Goal: Information Seeking & Learning: Learn about a topic

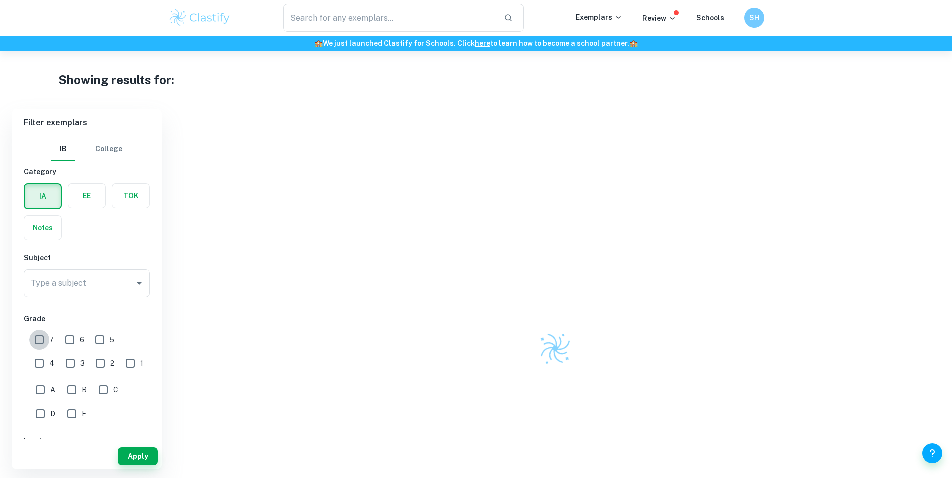
click at [41, 334] on input "7" at bounding box center [39, 340] width 20 height 20
checkbox input "true"
click at [67, 338] on input "6" at bounding box center [70, 340] width 20 height 20
checkbox input "true"
click at [98, 278] on input "Type a subject" at bounding box center [79, 283] width 102 height 19
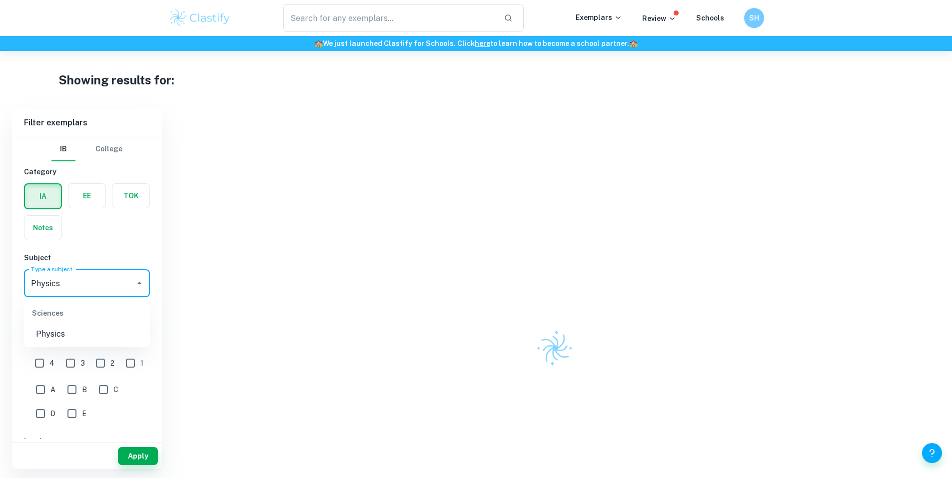
click at [74, 330] on li "Physics" at bounding box center [87, 334] width 126 height 18
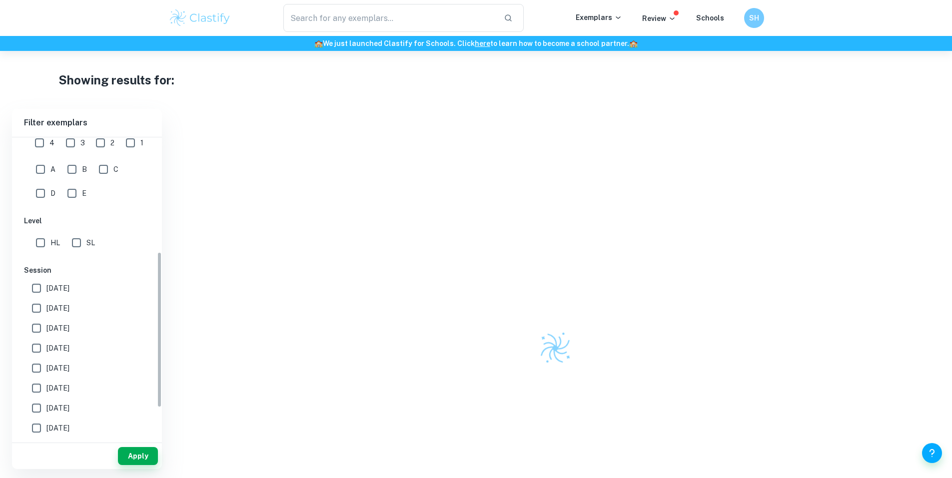
scroll to position [269, 0]
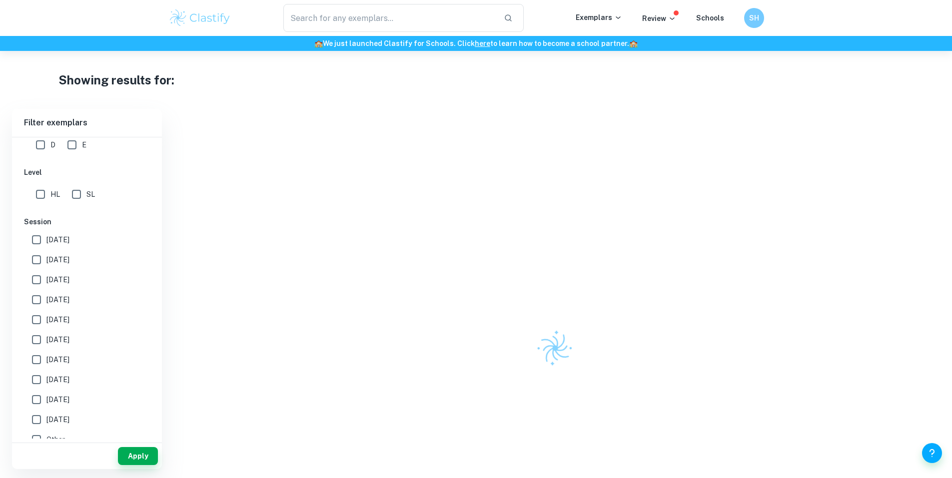
type input "Physics"
click at [37, 194] on input "HL" at bounding box center [40, 194] width 20 height 20
checkbox input "true"
click at [131, 451] on button "Apply" at bounding box center [138, 456] width 40 height 18
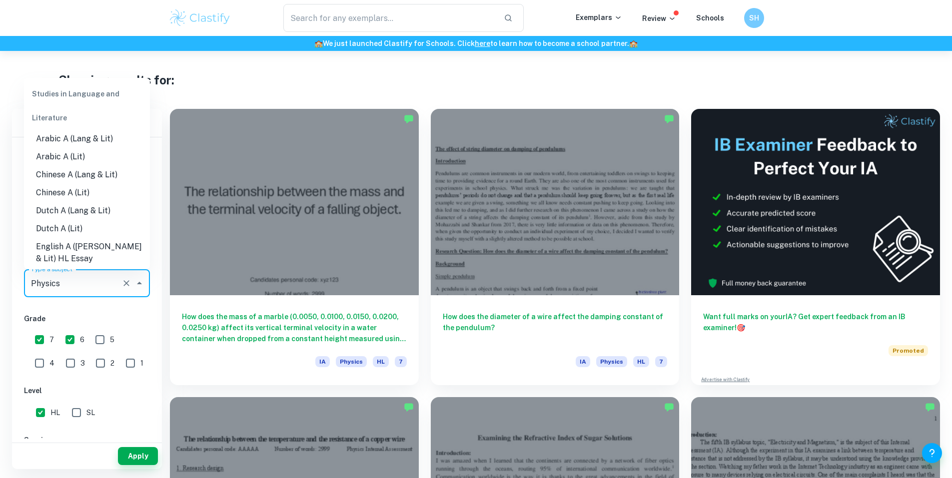
scroll to position [1162, 0]
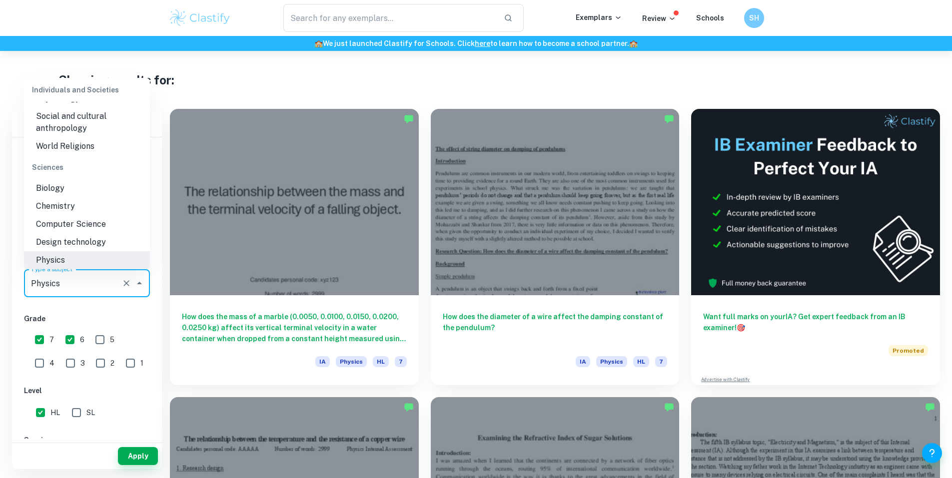
drag, startPoint x: 62, startPoint y: 284, endPoint x: 15, endPoint y: 287, distance: 47.6
click at [15, 287] on div "IB College Category IA EE TOK Notes Subject Type a subject Physics Type a subje…" at bounding box center [87, 402] width 150 height 531
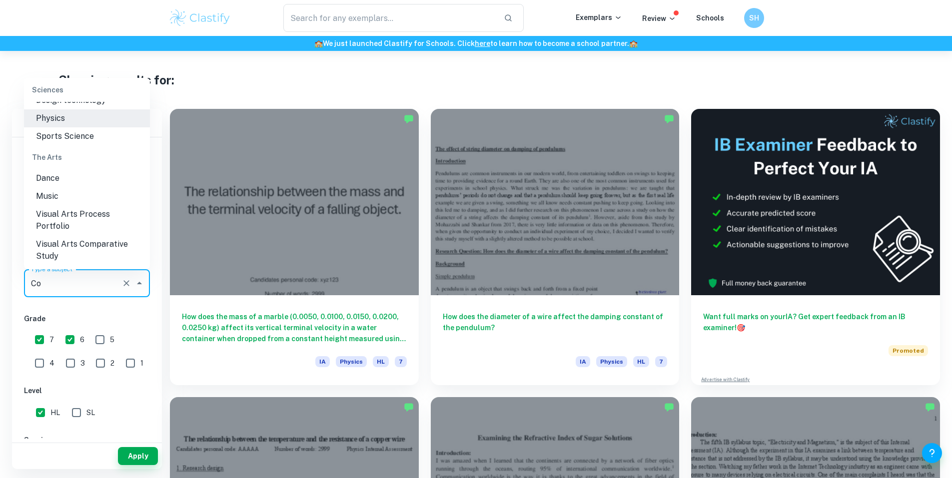
scroll to position [0, 0]
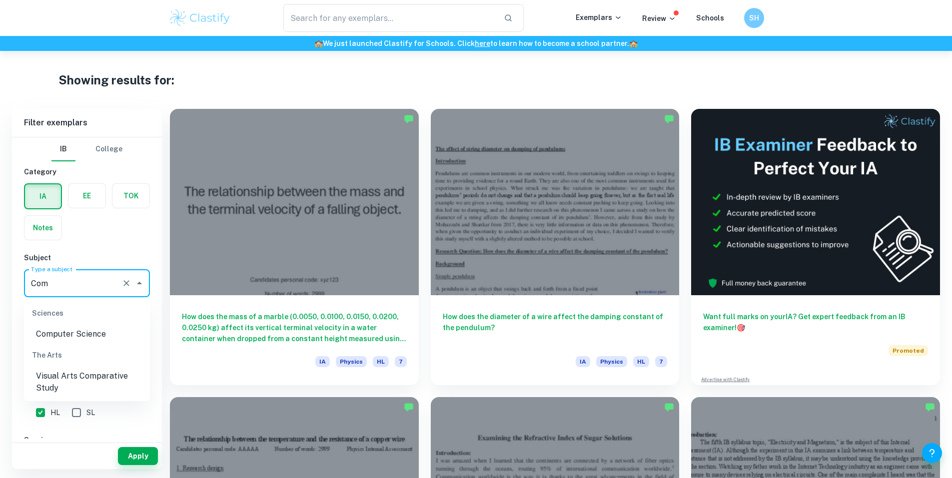
click at [90, 338] on li "Computer Science" at bounding box center [87, 334] width 126 height 18
type input "Computer Science"
click at [39, 338] on input "7" at bounding box center [39, 340] width 20 height 20
checkbox input "false"
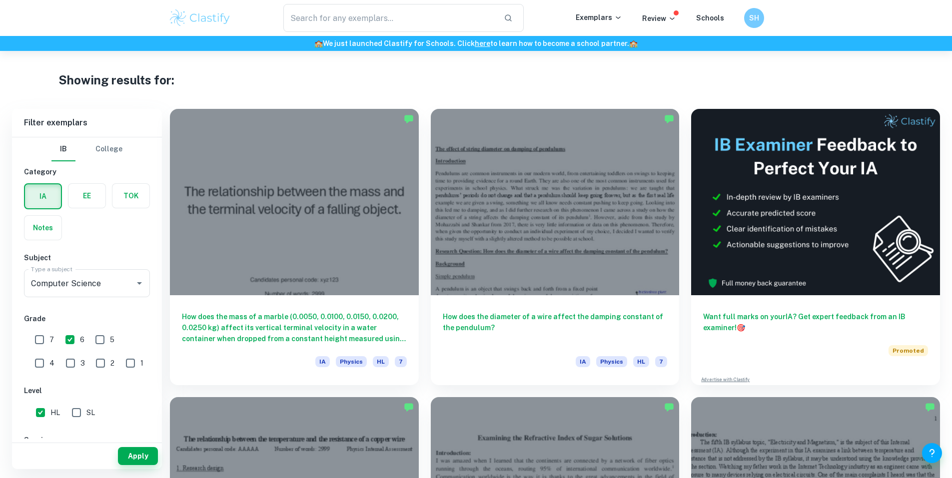
click at [66, 342] on input "6" at bounding box center [70, 340] width 20 height 20
checkbox input "false"
drag, startPoint x: 40, startPoint y: 404, endPoint x: 46, endPoint y: 366, distance: 38.4
click at [41, 405] on input "HL" at bounding box center [40, 413] width 20 height 20
checkbox input "false"
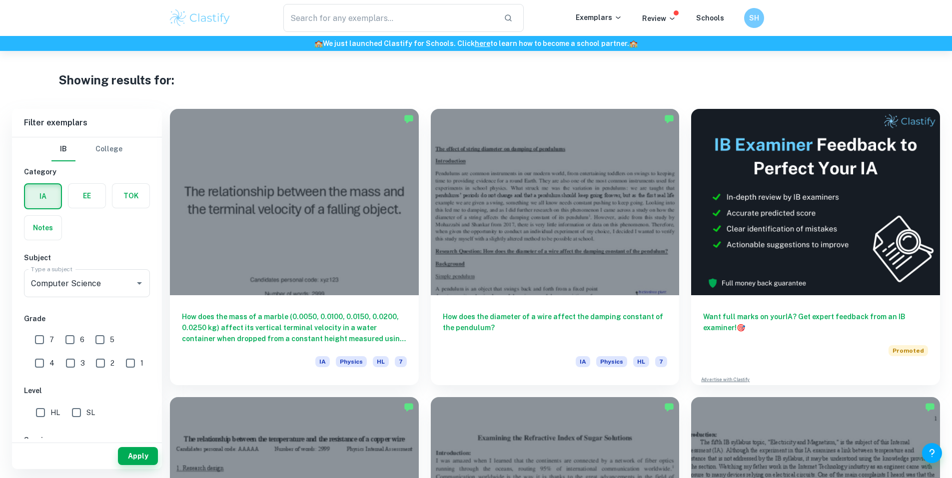
click at [85, 206] on label "button" at bounding box center [86, 196] width 37 height 24
click at [0, 0] on input "radio" at bounding box center [0, 0] width 0 height 0
click at [50, 334] on label "A" at bounding box center [42, 341] width 25 height 20
click at [50, 334] on input "A" at bounding box center [40, 341] width 20 height 20
checkbox input "true"
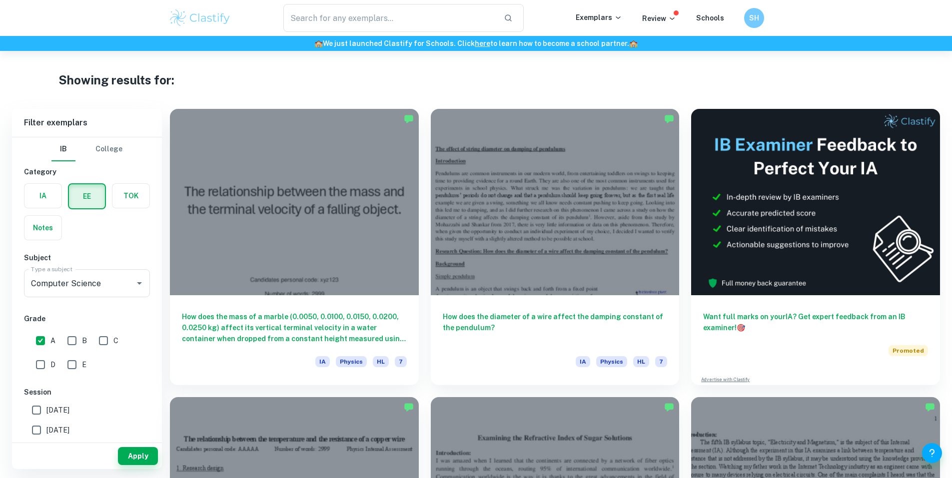
click at [135, 447] on div "Apply" at bounding box center [87, 456] width 150 height 26
click at [138, 450] on button "Apply" at bounding box center [138, 456] width 40 height 18
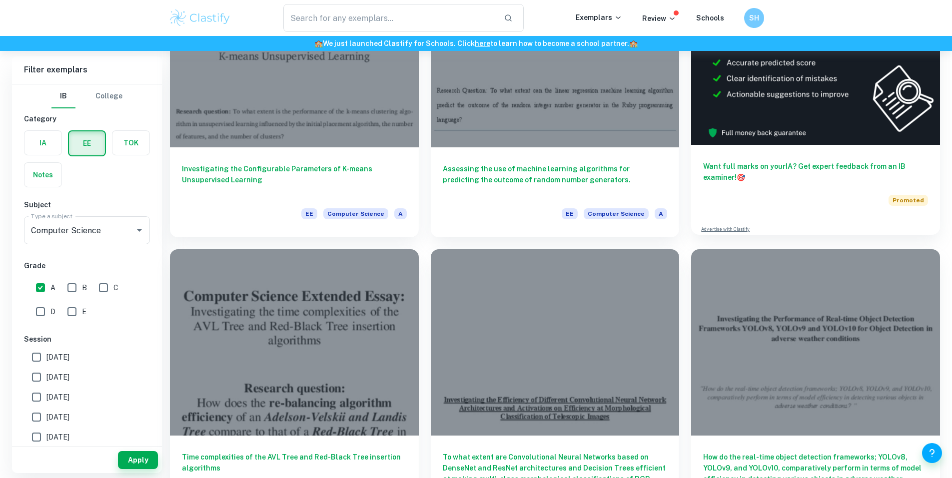
scroll to position [172, 0]
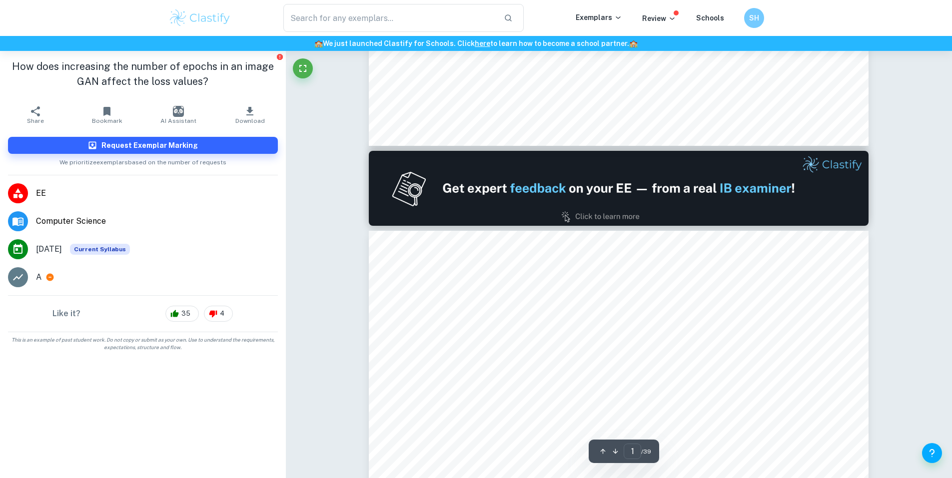
type input "2"
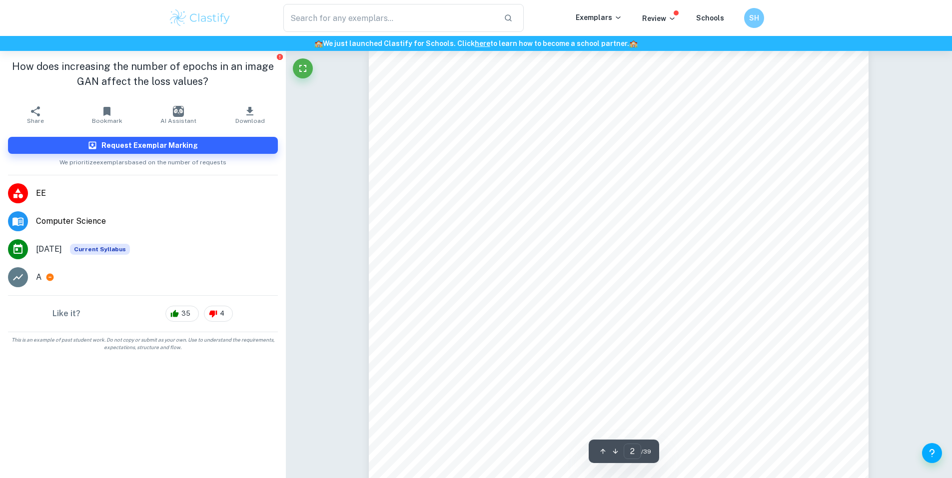
scroll to position [801, 0]
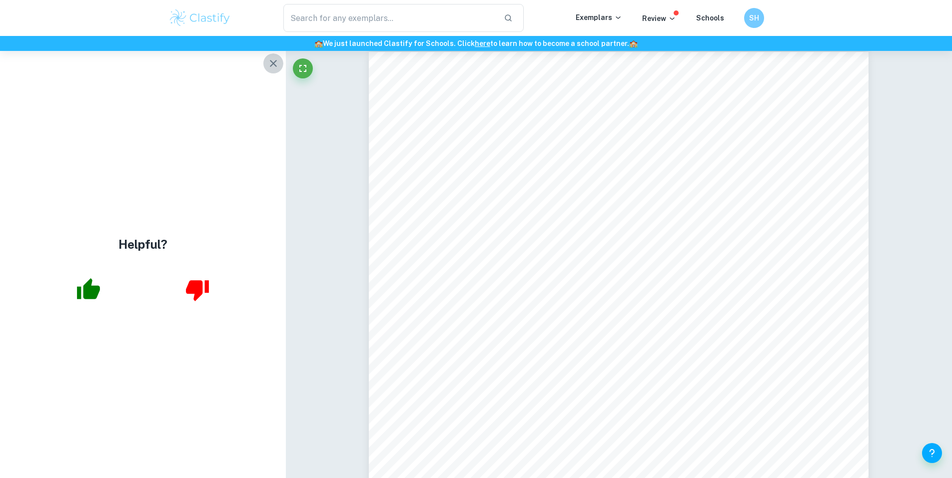
click at [276, 62] on icon "button" at bounding box center [273, 63] width 12 height 12
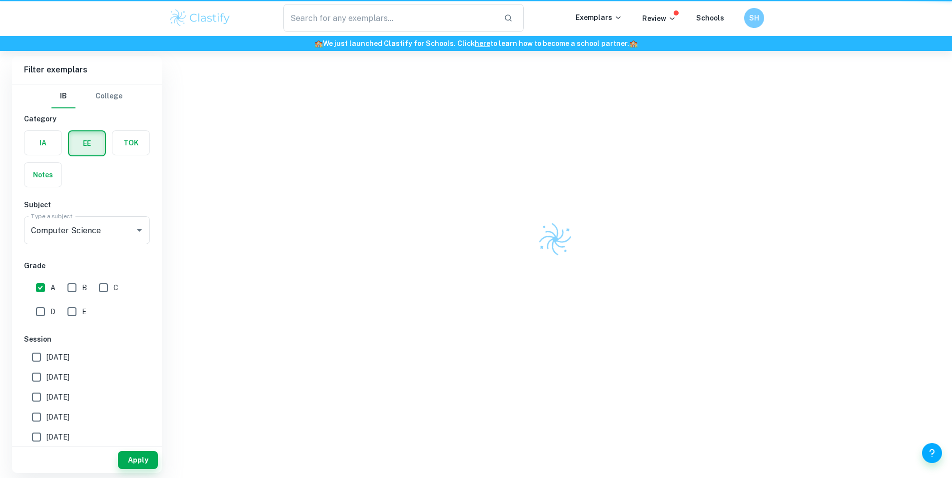
scroll to position [109, 0]
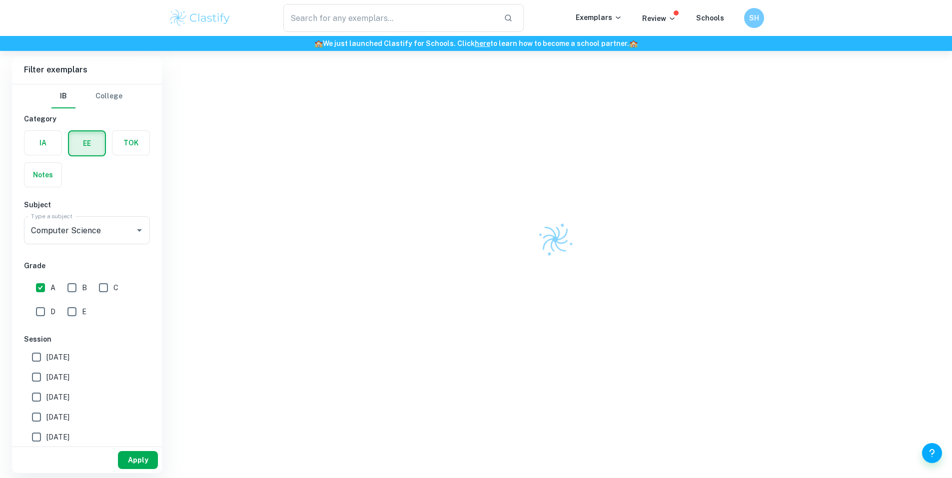
click at [122, 461] on button "Apply" at bounding box center [138, 460] width 40 height 18
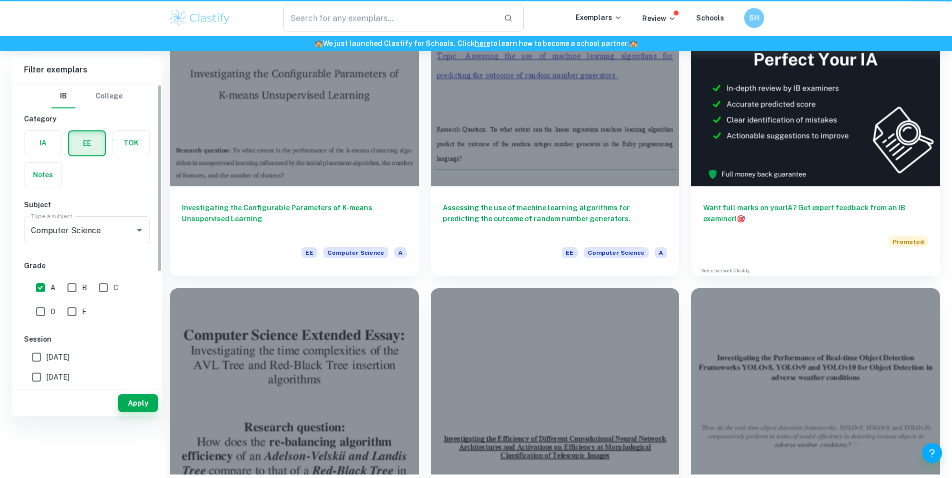
scroll to position [0, 0]
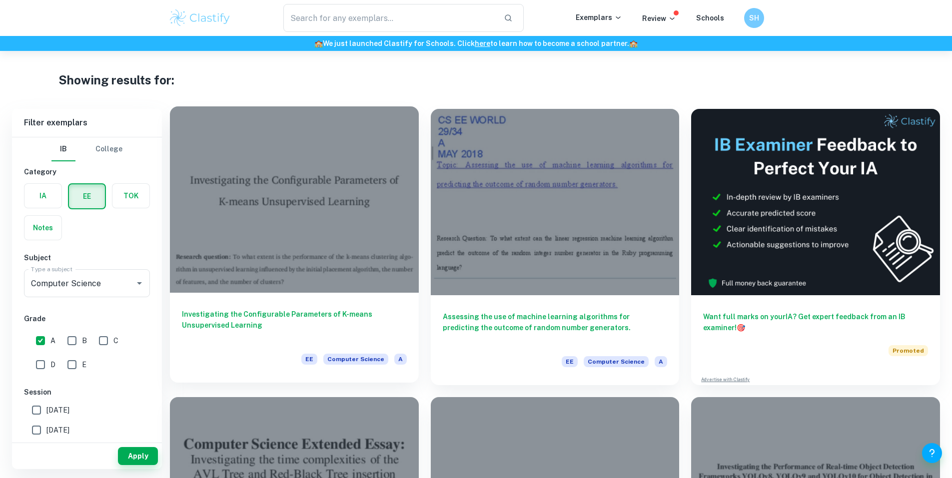
click at [280, 293] on div "Investigating the Configurable Parameters of K-means Unsupervised Learning EE C…" at bounding box center [294, 338] width 249 height 90
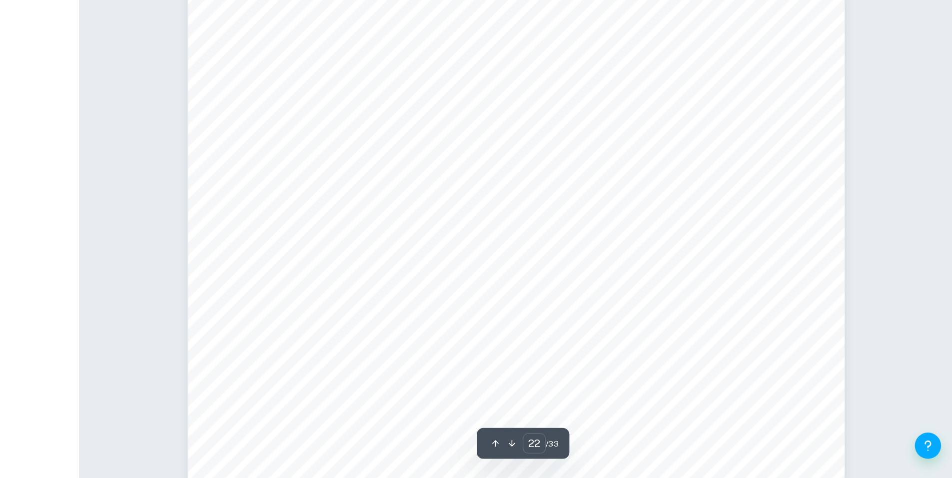
scroll to position [14987, 0]
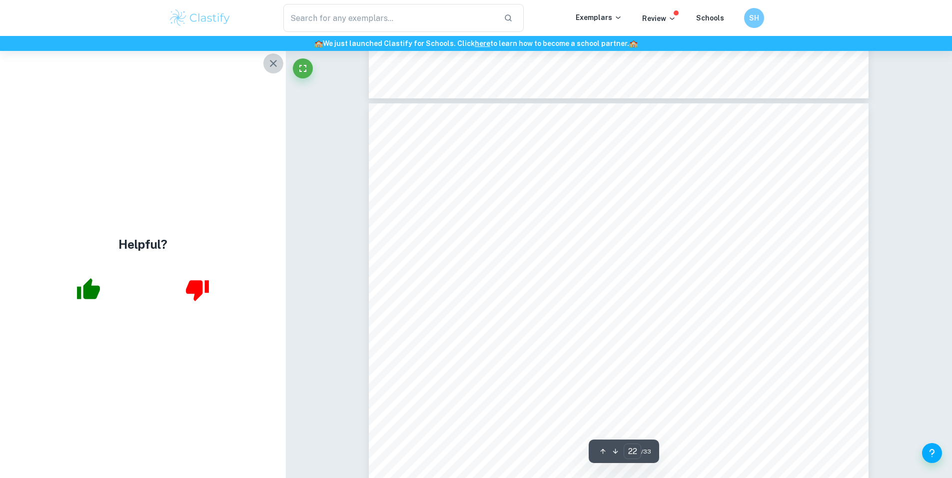
click at [275, 63] on icon "button" at bounding box center [273, 63] width 12 height 12
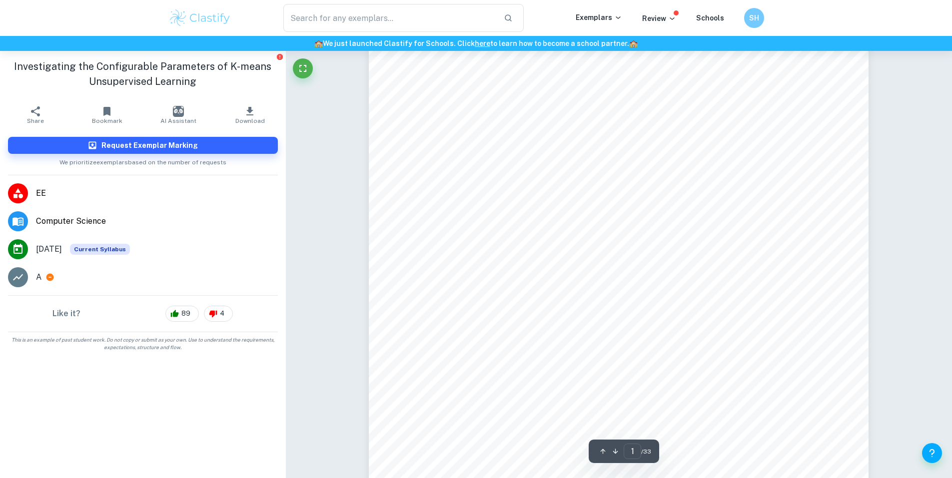
scroll to position [0, 0]
click at [838, 149] on div "Investigating the Configurable Parameters of K-means Unsupervised Learning Rese…" at bounding box center [619, 414] width 500 height 707
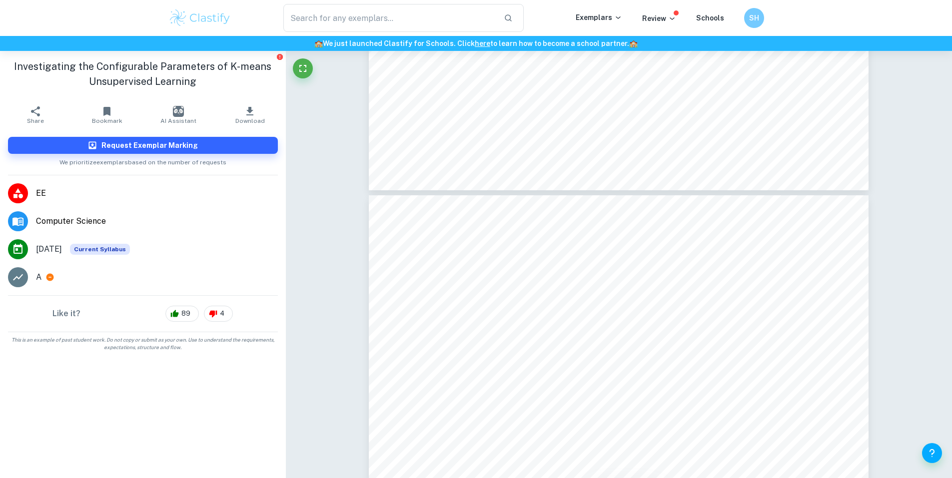
scroll to position [664, 0]
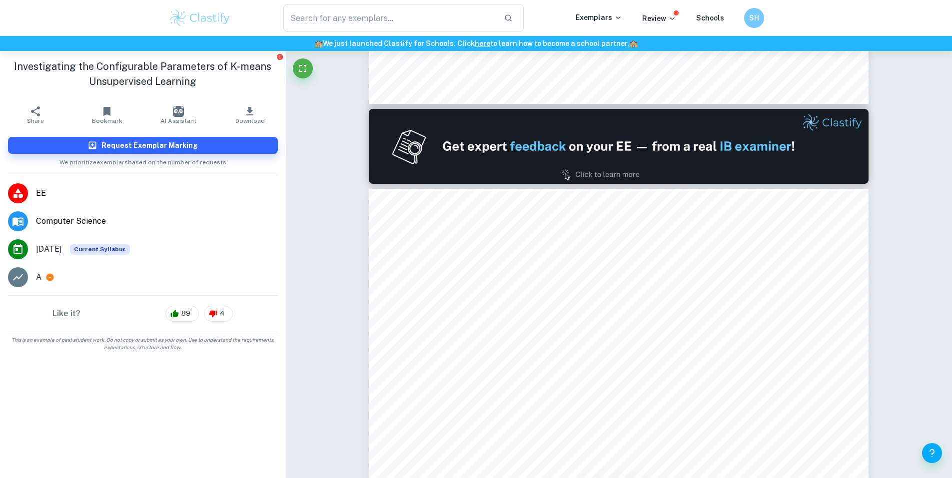
type input "1"
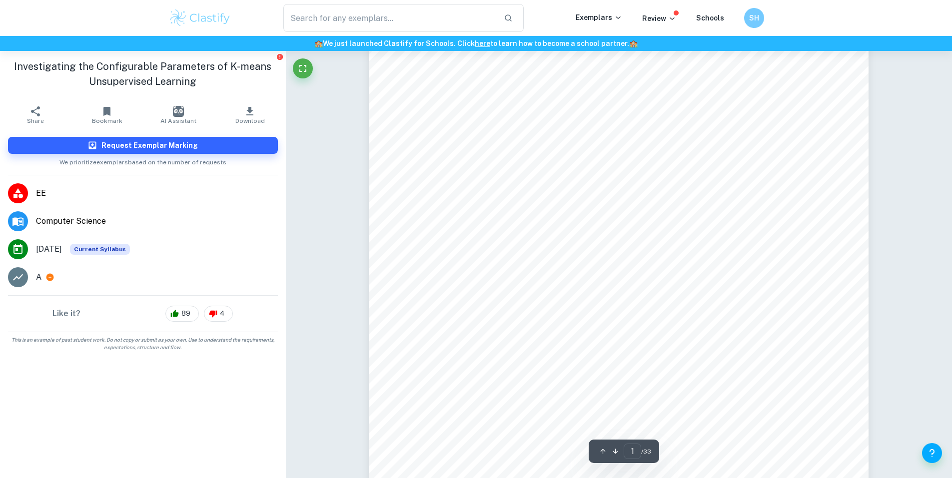
scroll to position [77, 0]
